Goal: Task Accomplishment & Management: Use online tool/utility

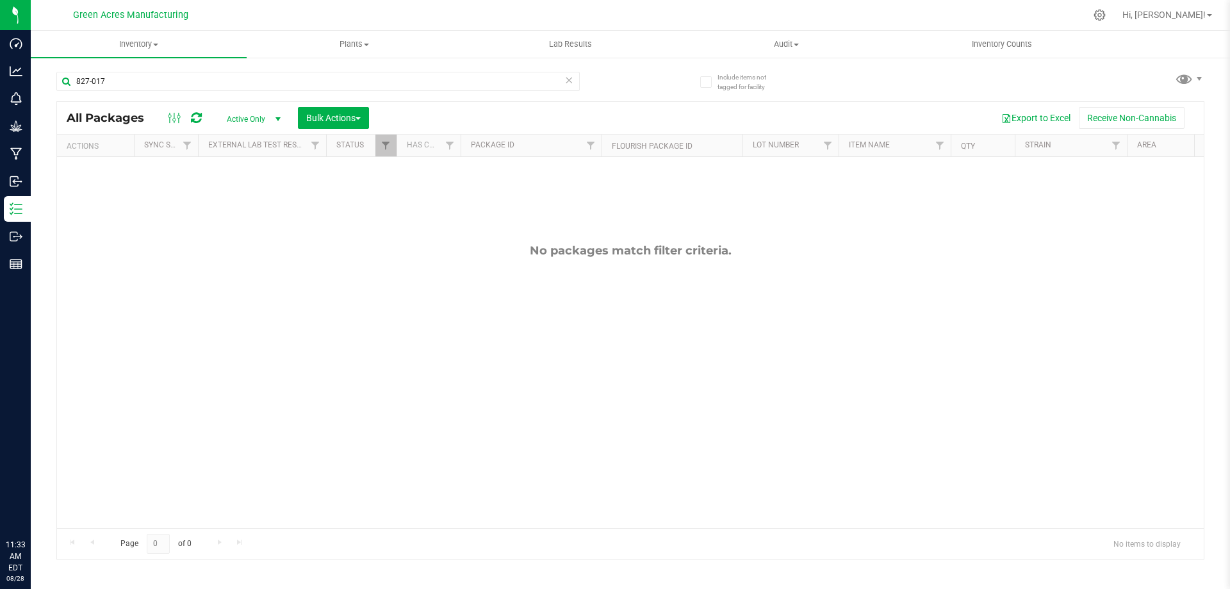
click at [366, 81] on input "827-017" at bounding box center [318, 81] width 524 height 19
click at [377, 76] on input "827-017" at bounding box center [318, 81] width 524 height 19
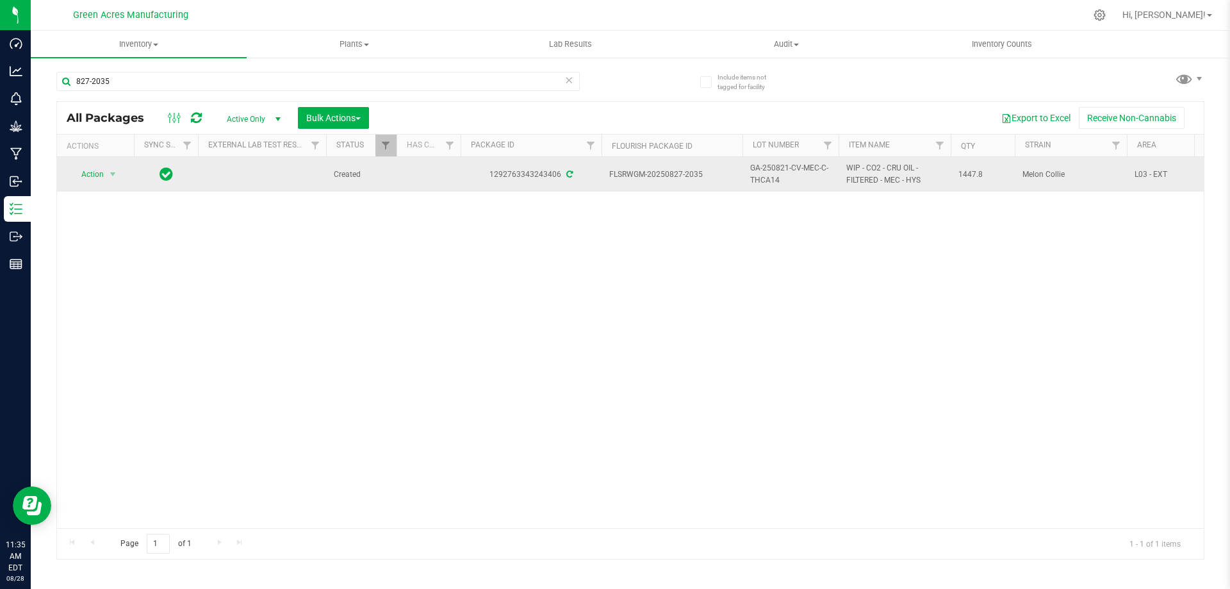
type input "827-2035"
click at [775, 176] on span "GA-250821-CV-MEC-C-THCA14" at bounding box center [790, 174] width 81 height 24
click at [775, 176] on input "GA-250821-CV-MEC-C-THCA14" at bounding box center [788, 175] width 92 height 20
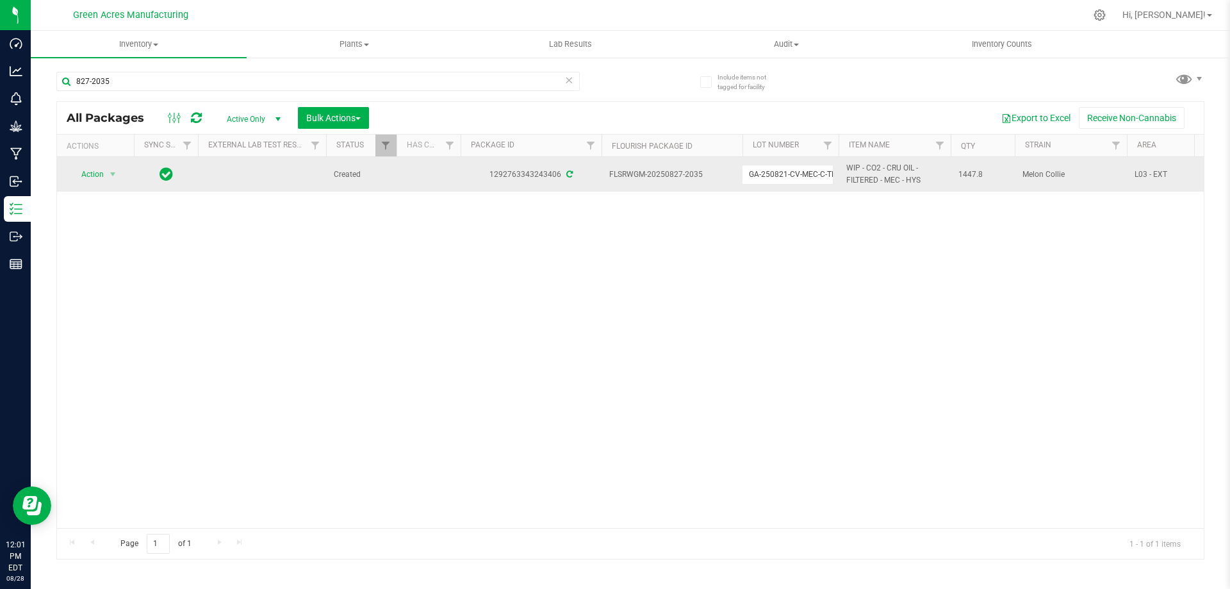
click at [559, 327] on div "Action Action Adjust qty Create package Edit attributes Global inventory Locate…" at bounding box center [630, 342] width 1147 height 371
click at [101, 172] on span "Action" at bounding box center [87, 174] width 35 height 18
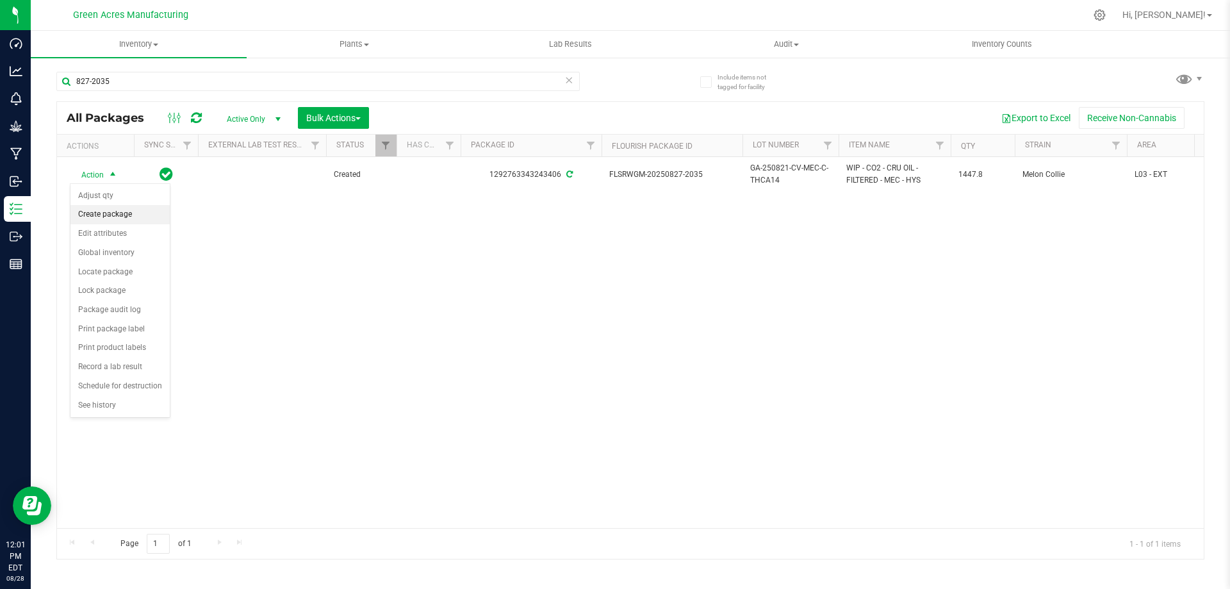
click at [122, 215] on li "Create package" at bounding box center [119, 214] width 99 height 19
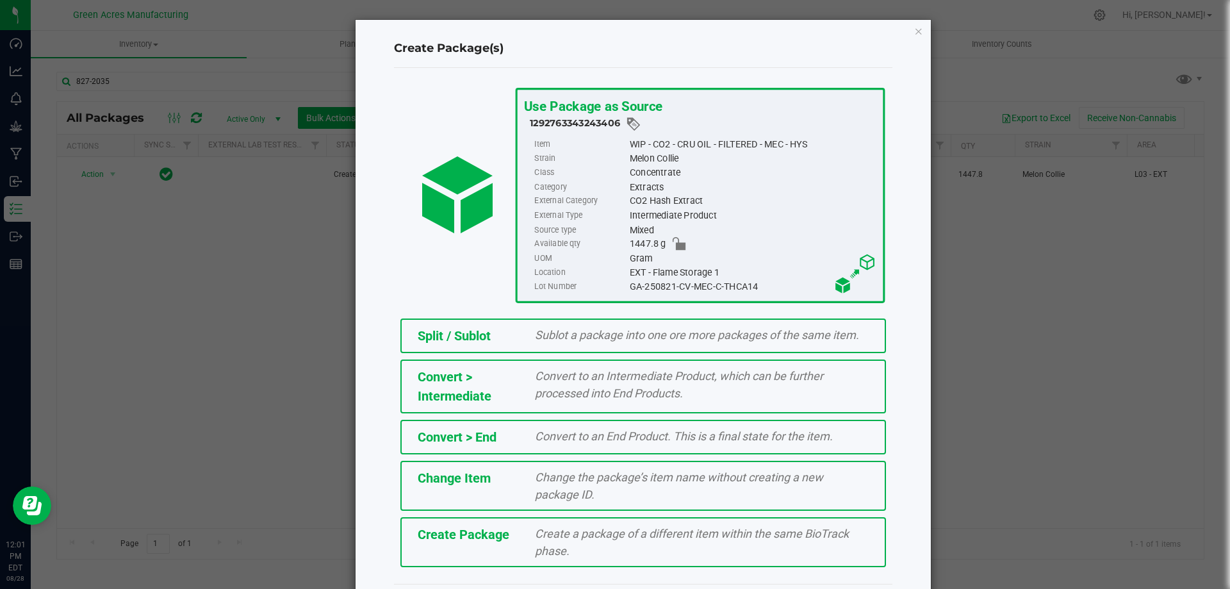
scroll to position [36, 0]
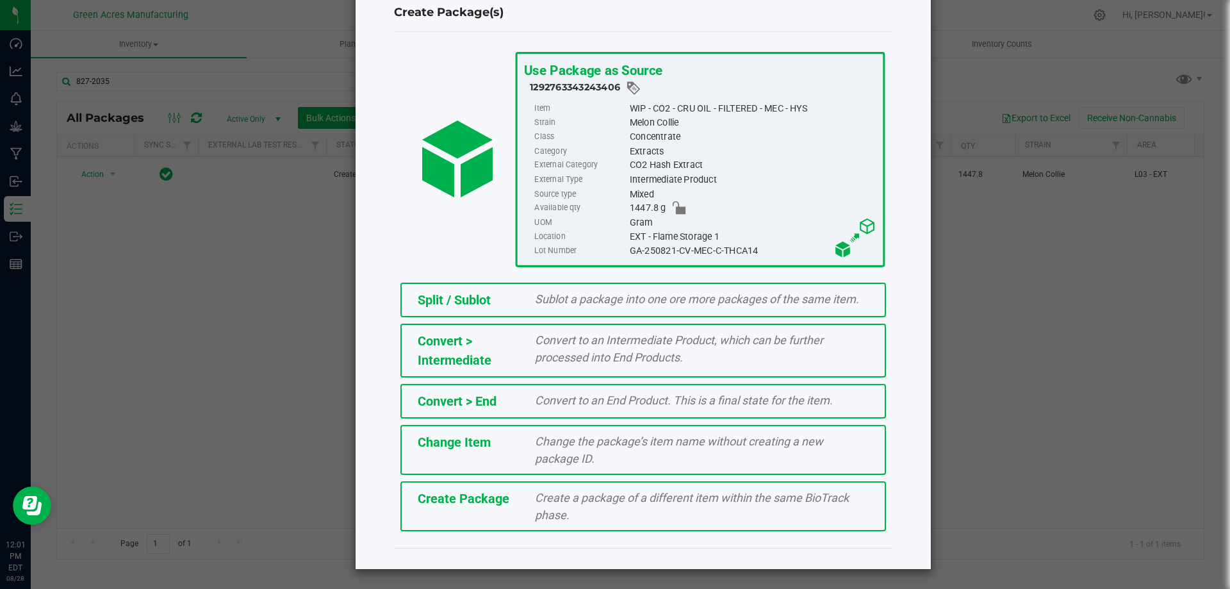
click at [672, 522] on div "Create a package of a different item within the same BioTrack phase." at bounding box center [701, 506] width 353 height 35
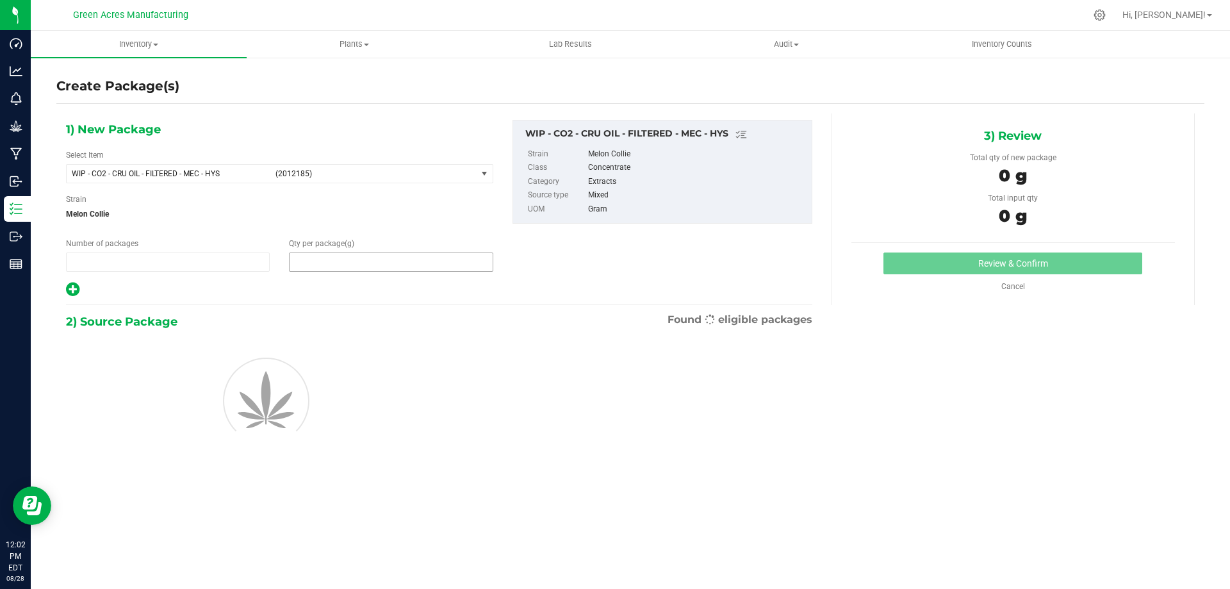
type input "1"
type input "0.0000"
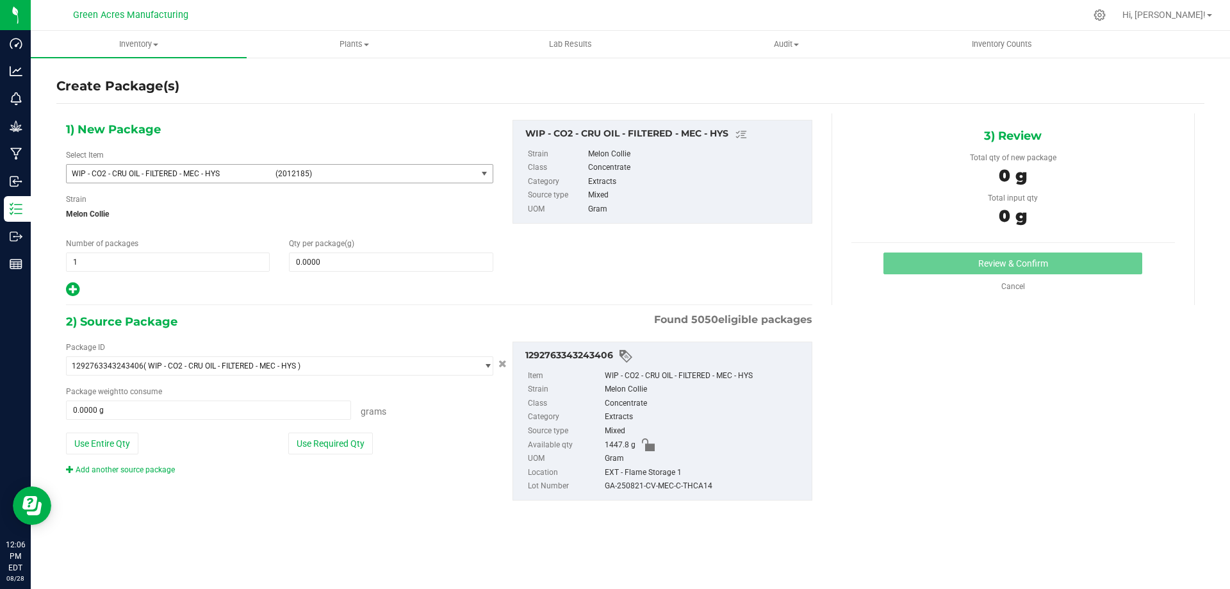
click at [333, 170] on span "(2012185)" at bounding box center [374, 173] width 196 height 9
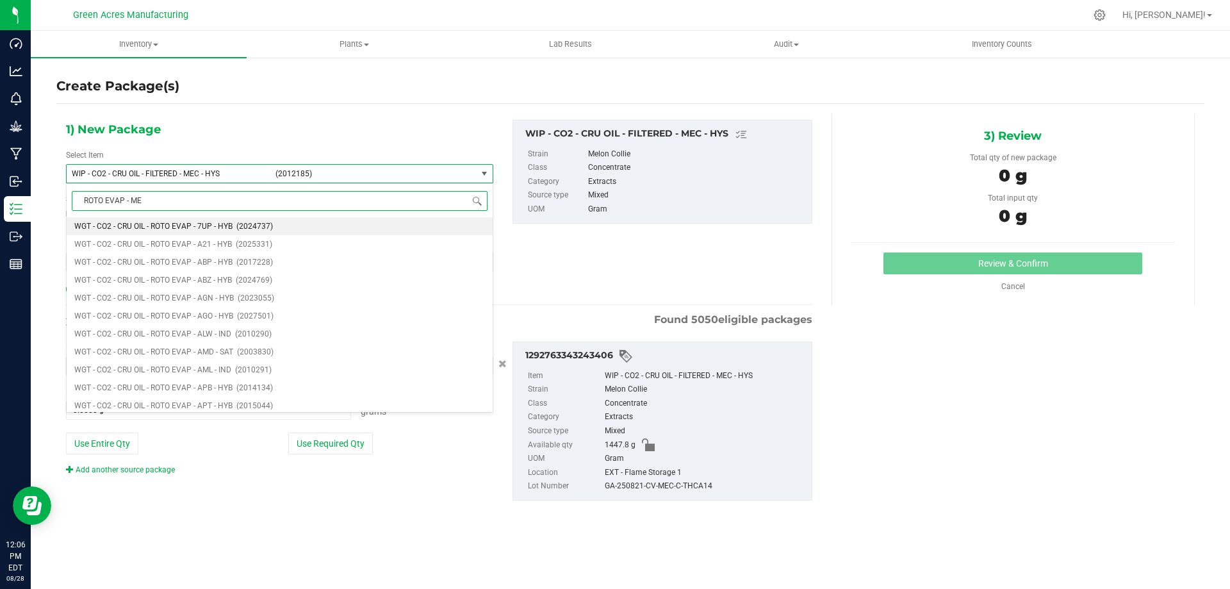
type input "ROTO EVAP - MEC"
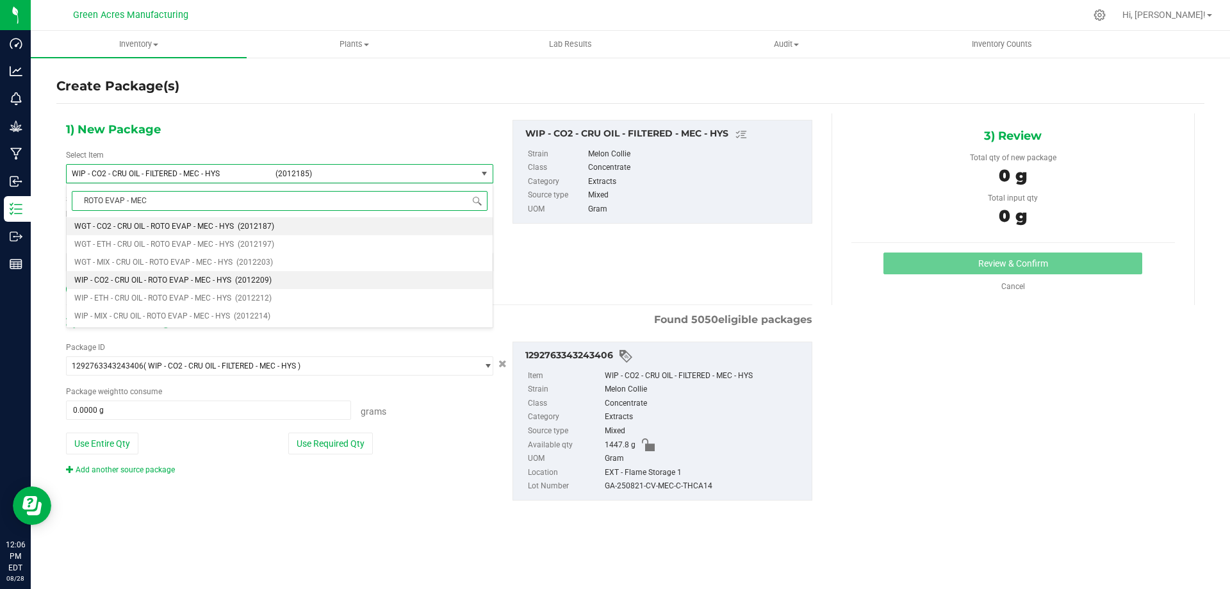
click at [192, 279] on span "WIP - CO2 - CRU OIL - ROTO EVAP - MEC - HYS" at bounding box center [152, 280] width 157 height 9
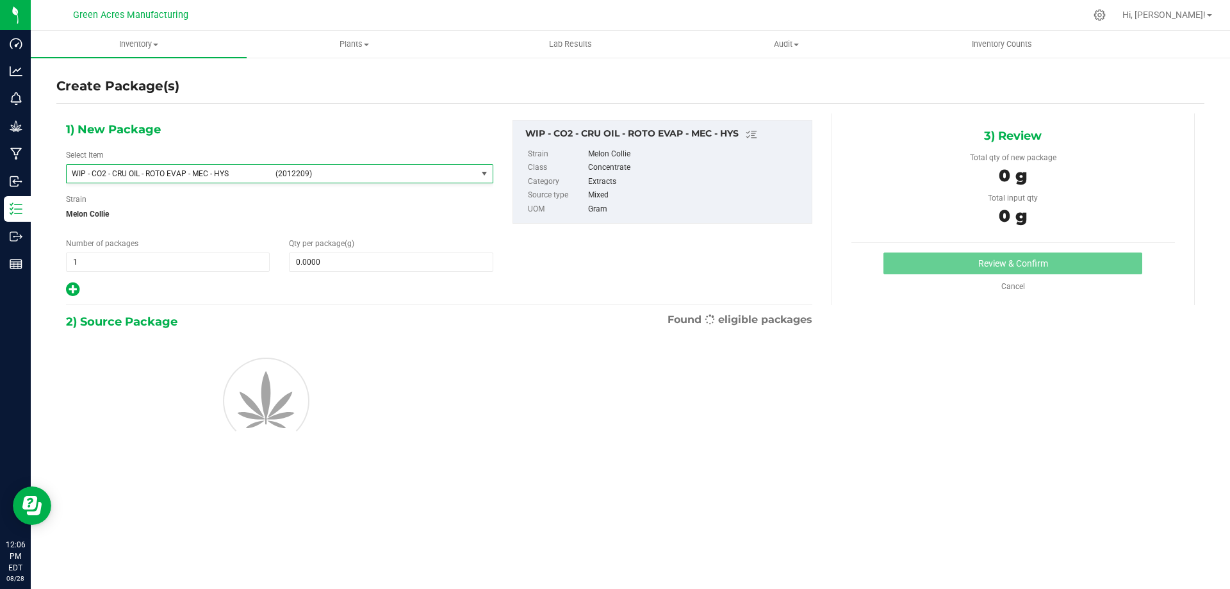
type input "0.0000"
click at [380, 267] on span at bounding box center [391, 261] width 204 height 19
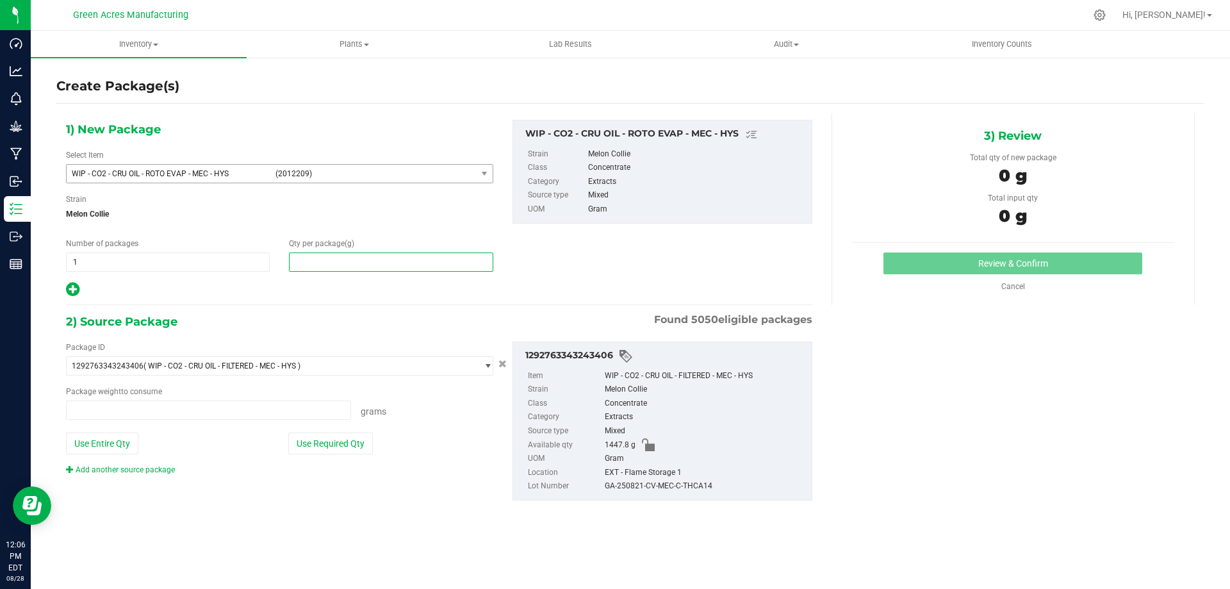
type input "0.0000 g"
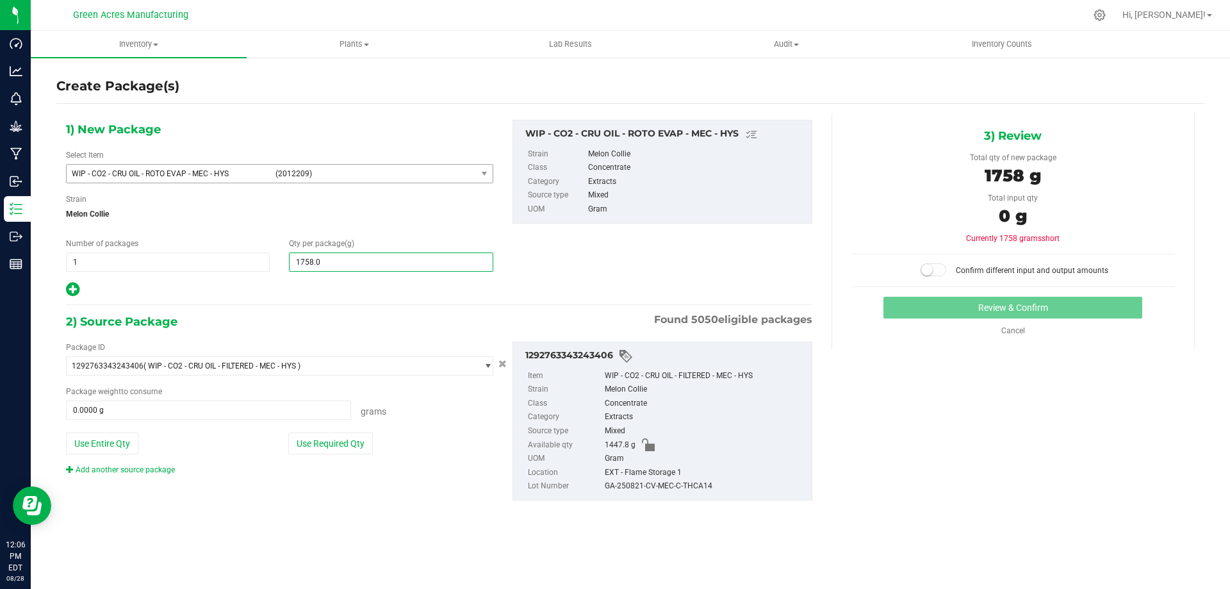
type input "1758.00"
type input "1,758.0000"
click at [130, 439] on button "Use Entire Qty" at bounding box center [102, 444] width 72 height 22
type input "1447.8000 g"
click at [937, 272] on span at bounding box center [934, 269] width 26 height 13
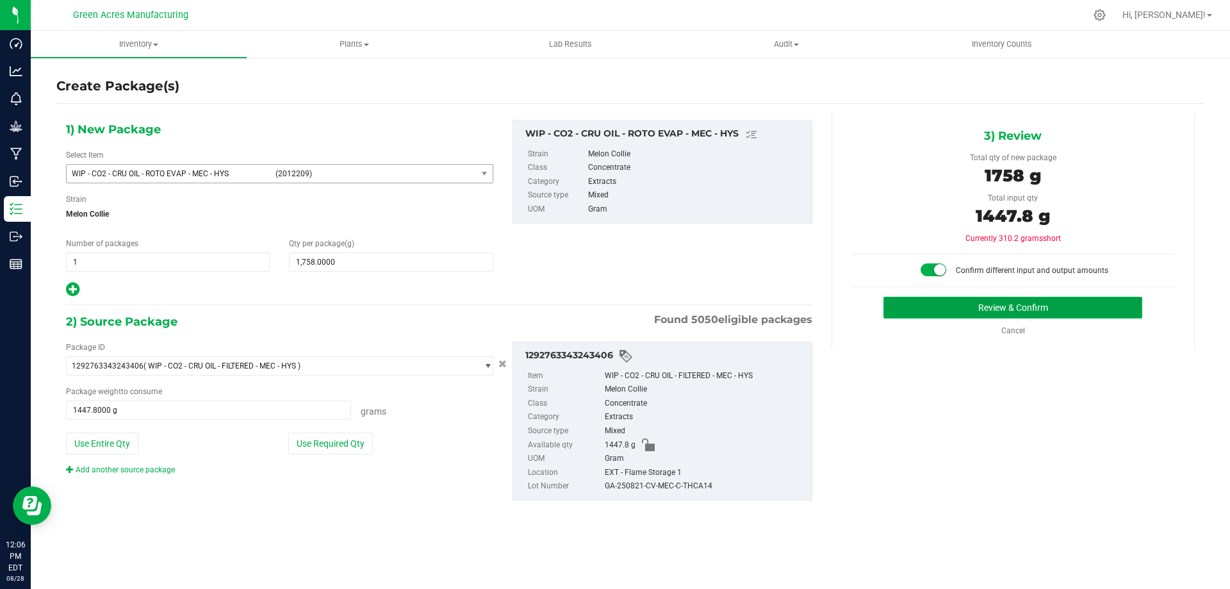
click at [939, 306] on button "Review & Confirm" at bounding box center [1013, 308] width 259 height 22
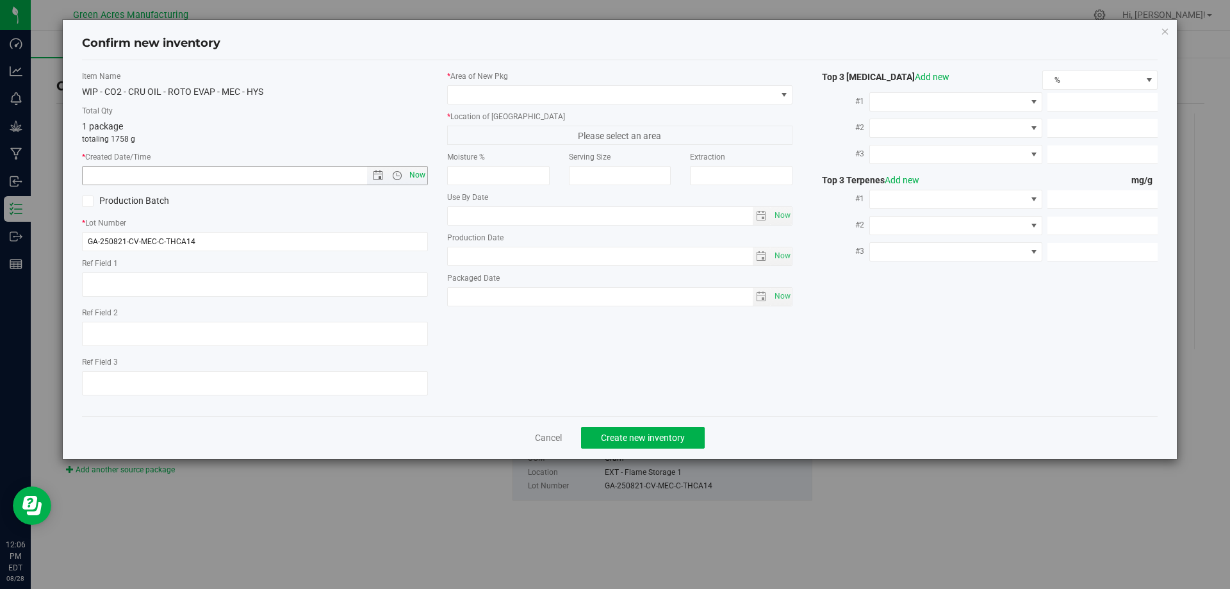
click at [416, 172] on span "Now" at bounding box center [417, 175] width 22 height 19
type input "[DATE] 12:06 PM"
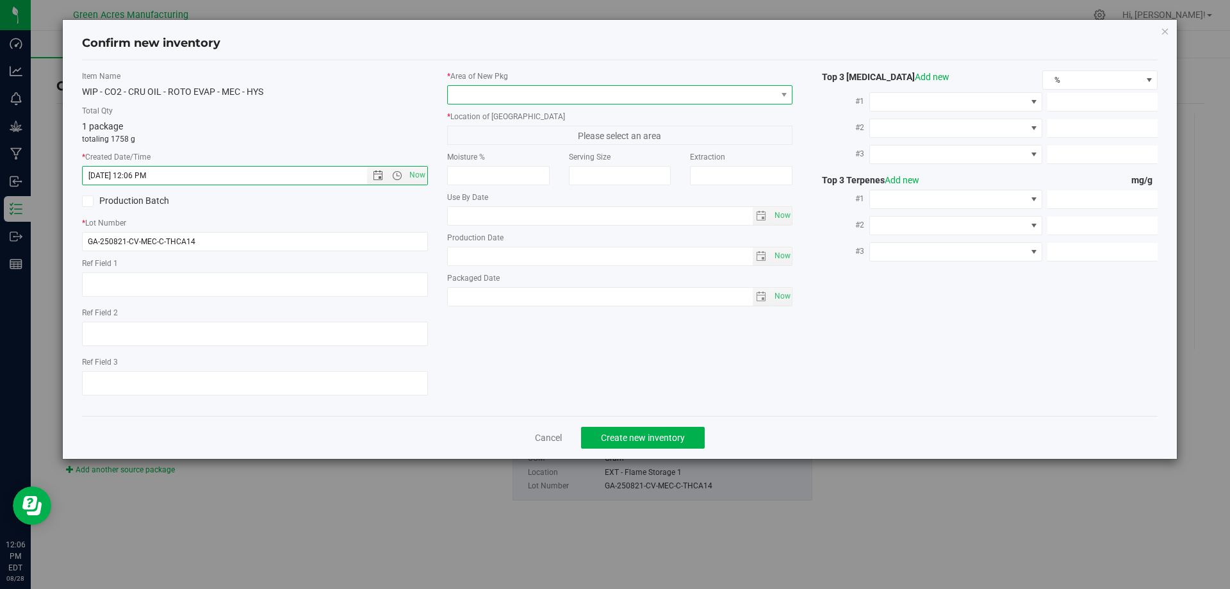
drag, startPoint x: 499, startPoint y: 94, endPoint x: 509, endPoint y: 99, distance: 11.2
click at [499, 94] on span at bounding box center [612, 95] width 329 height 18
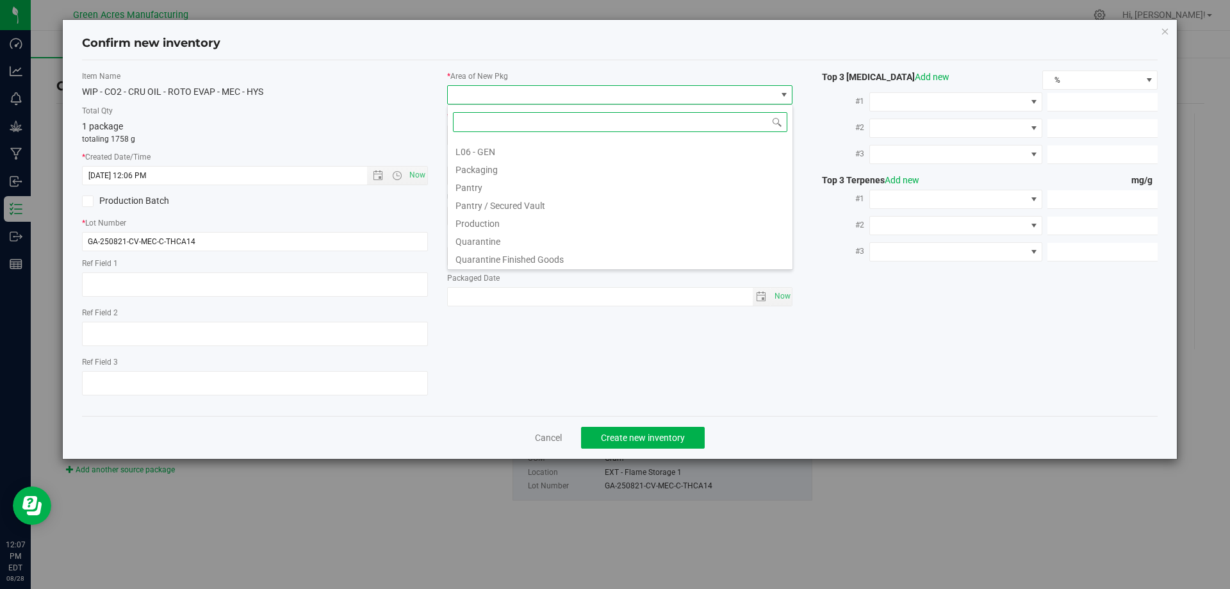
scroll to position [256, 0]
click at [496, 179] on li "L03 - EXT" at bounding box center [620, 178] width 345 height 18
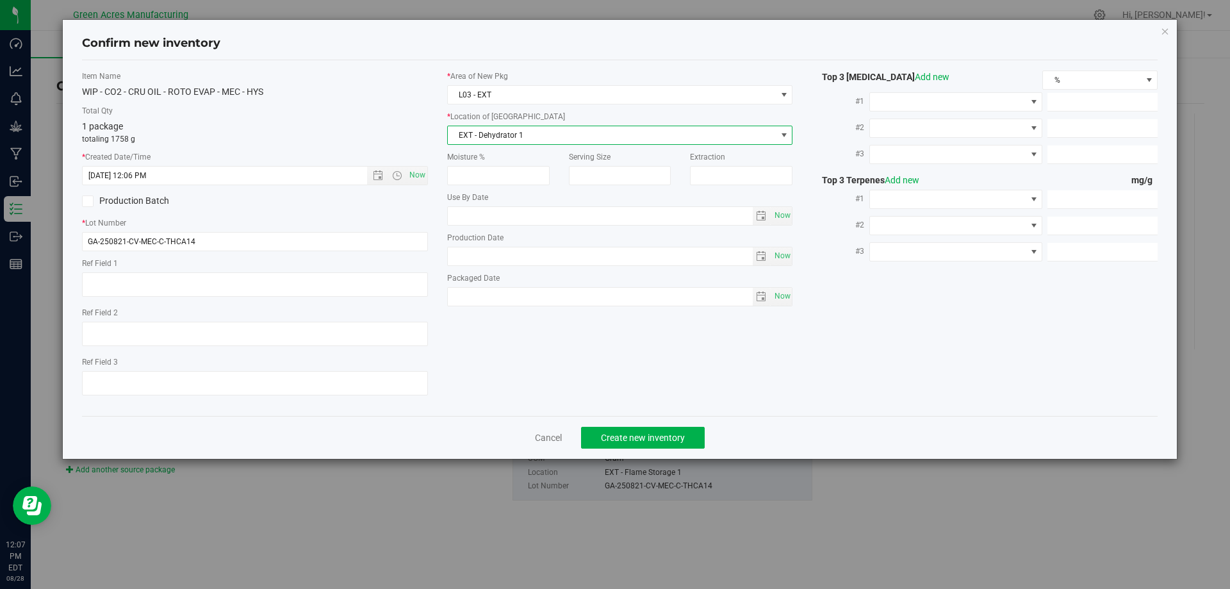
click at [526, 137] on span "EXT - Dehydrator 1" at bounding box center [612, 135] width 329 height 18
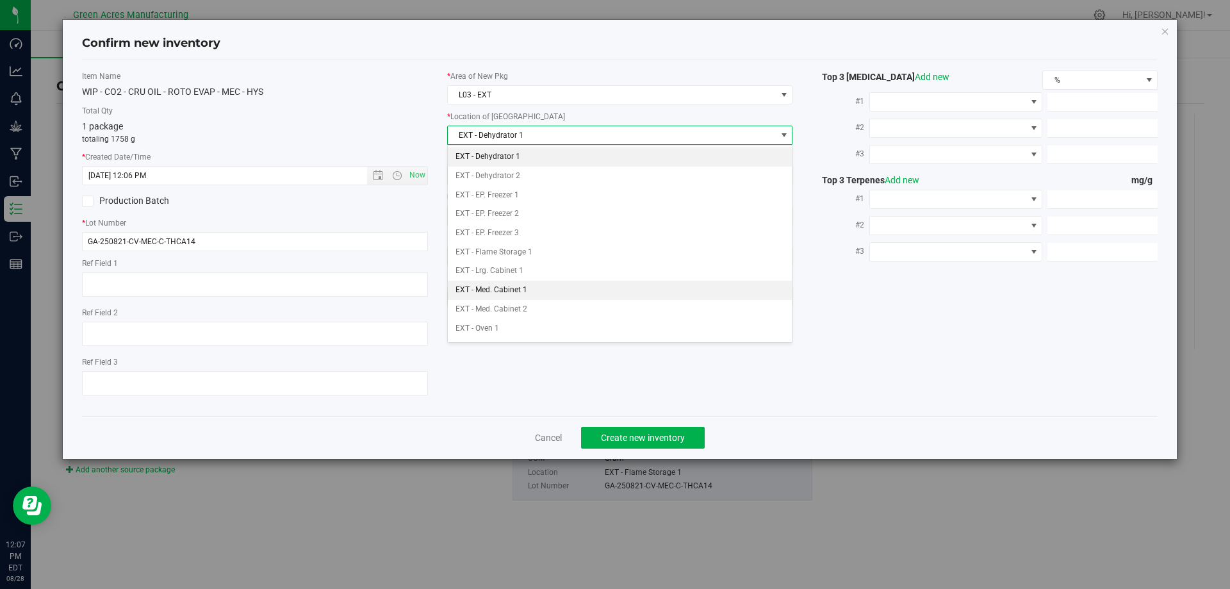
drag, startPoint x: 517, startPoint y: 290, endPoint x: 408, endPoint y: 135, distance: 189.2
click at [516, 288] on li "EXT - Med. Cabinet 1" at bounding box center [620, 290] width 345 height 19
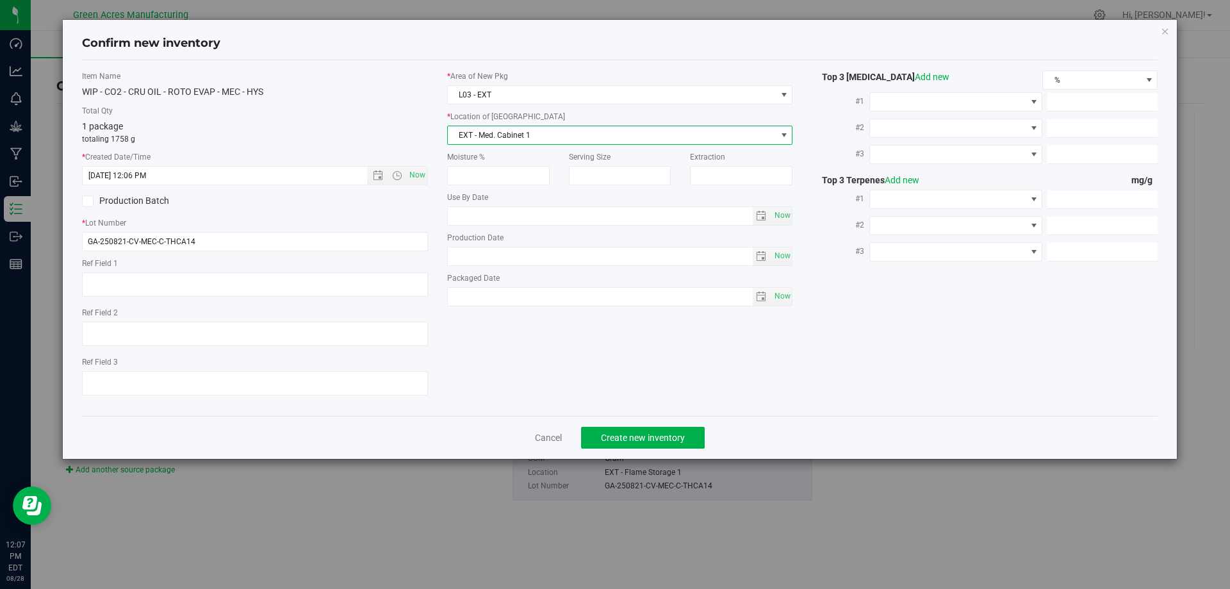
click at [367, 113] on label "Total Qty" at bounding box center [255, 111] width 346 height 12
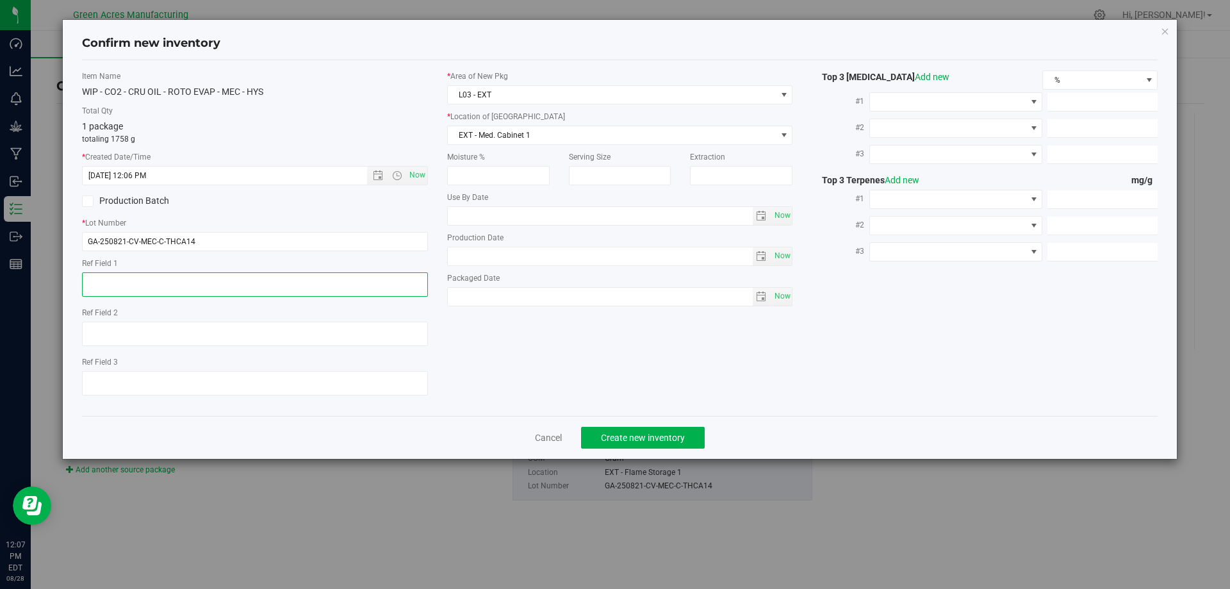
click at [199, 288] on textarea at bounding box center [255, 284] width 346 height 24
click at [86, 279] on textarea at bounding box center [255, 284] width 346 height 24
type textarea "GOING TO SAT FSO"
click at [365, 85] on div "WIP - CO2 - CRU OIL - ROTO EVAP - MEC - HYS" at bounding box center [255, 91] width 346 height 13
drag, startPoint x: 336, startPoint y: 106, endPoint x: 665, endPoint y: 393, distance: 437.4
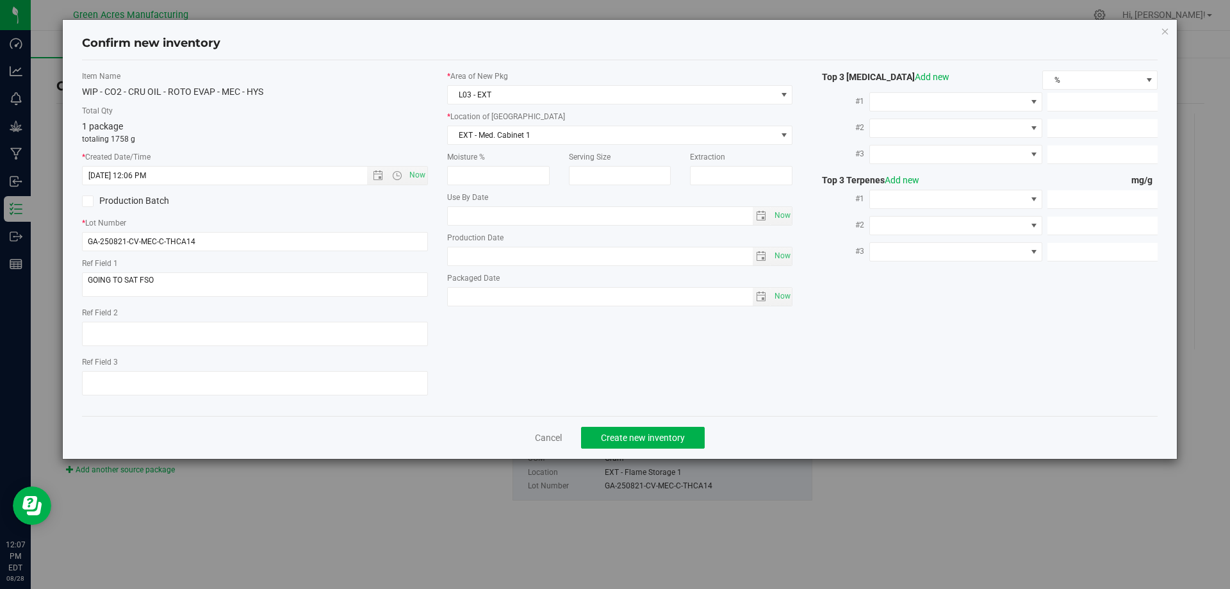
click at [335, 105] on label "Total Qty" at bounding box center [255, 111] width 346 height 12
click at [625, 434] on span "Create new inventory" at bounding box center [643, 438] width 84 height 10
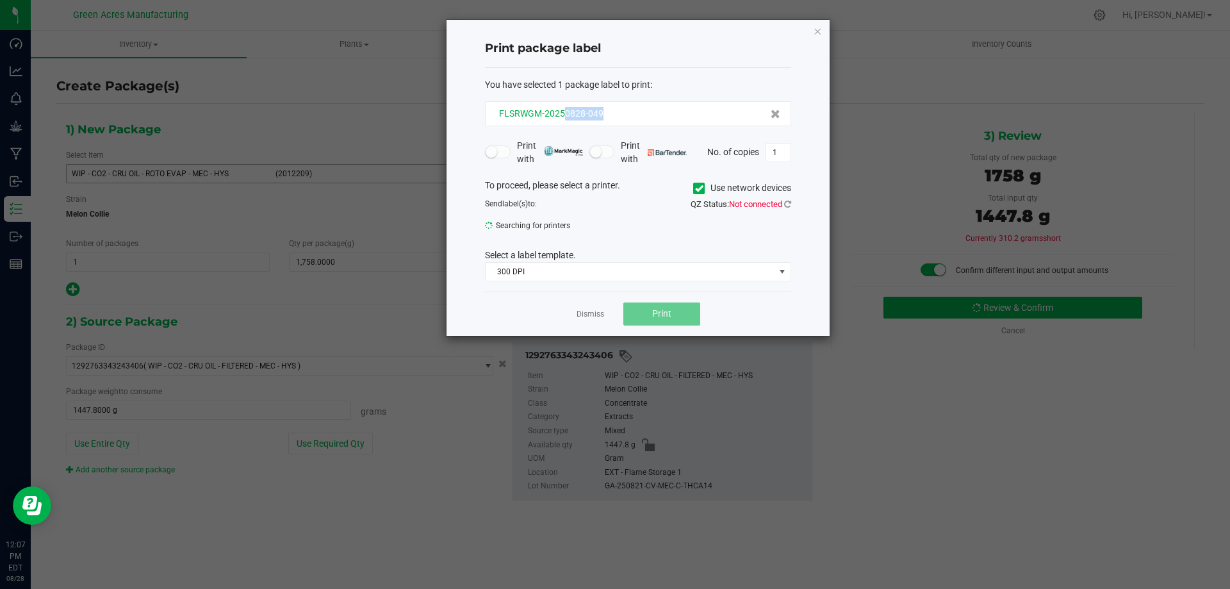
drag, startPoint x: 611, startPoint y: 109, endPoint x: 566, endPoint y: 115, distance: 45.9
click at [566, 115] on div "FLSRWGM-20250828-049" at bounding box center [638, 113] width 285 height 13
copy span "0828-049"
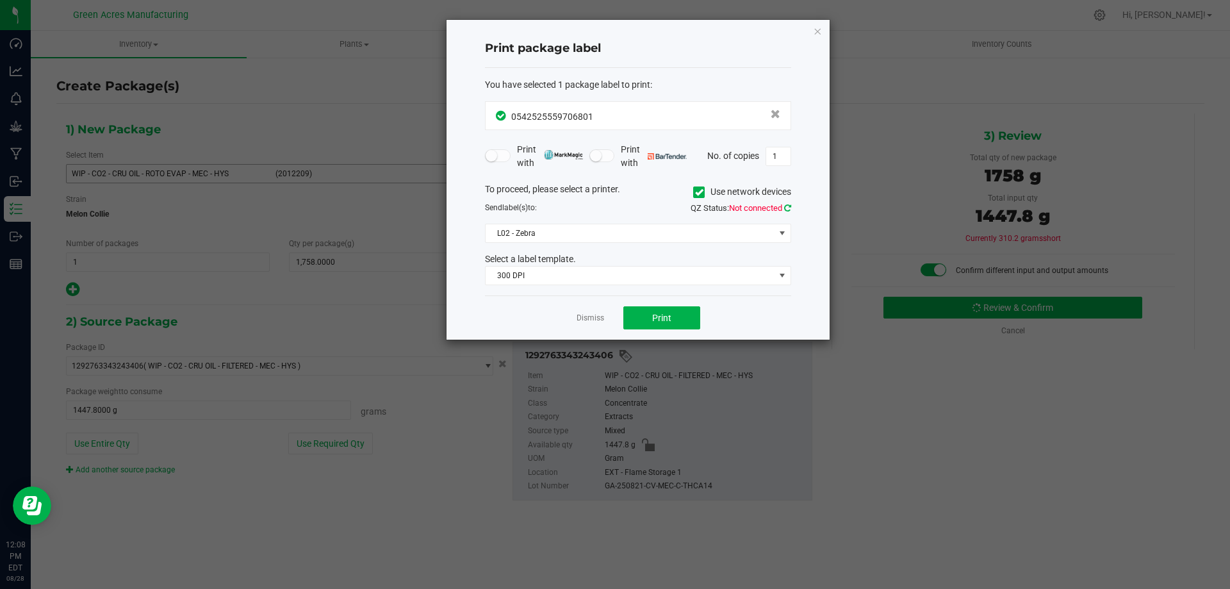
click at [784, 209] on icon at bounding box center [787, 208] width 7 height 8
click at [659, 315] on span "Print" at bounding box center [661, 318] width 19 height 10
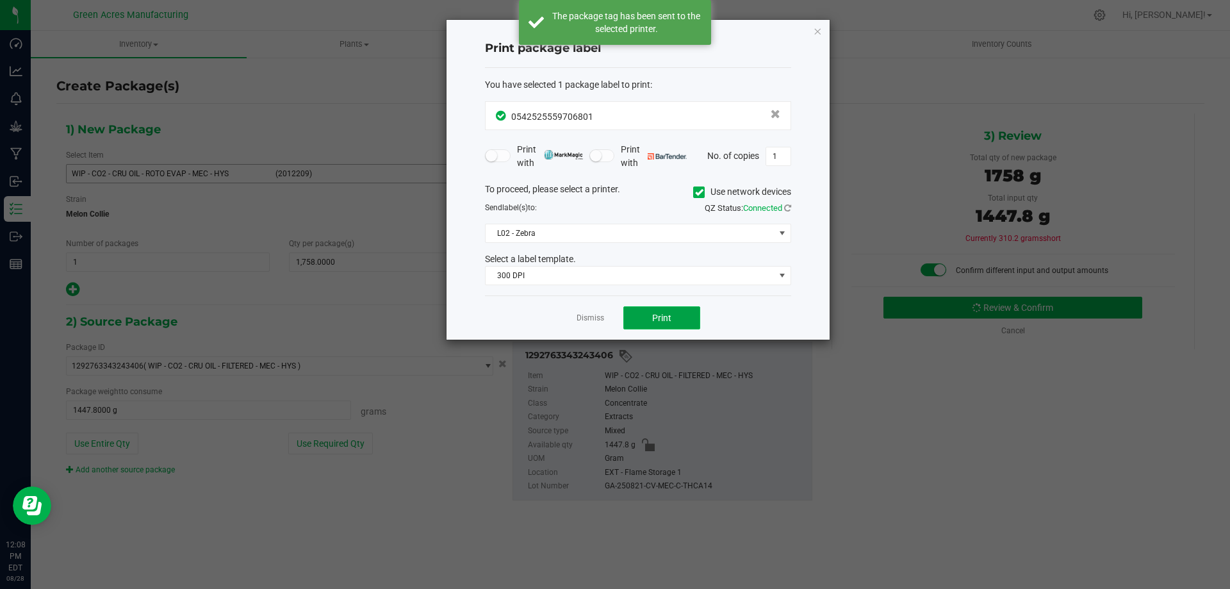
click at [659, 315] on span "Print" at bounding box center [661, 318] width 19 height 10
